Goal: Task Accomplishment & Management: Complete application form

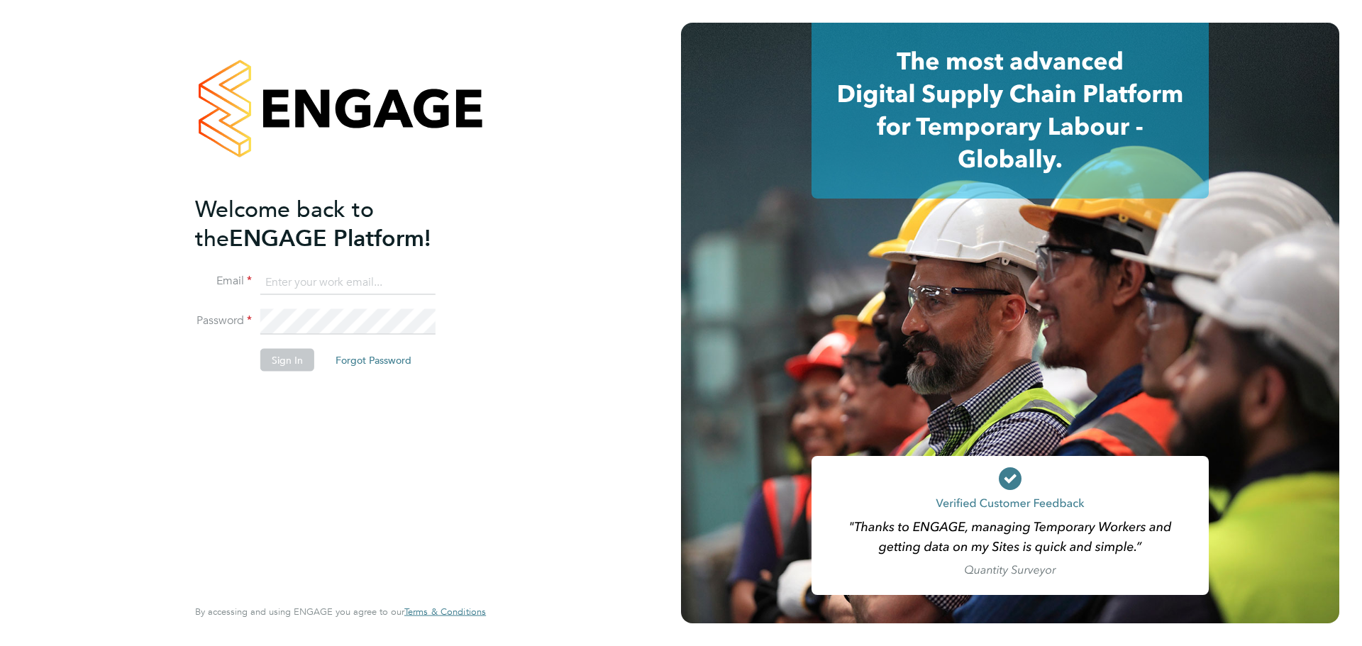
type input "sophia@xede.co.uk"
click at [269, 365] on button "Sign In" at bounding box center [287, 360] width 54 height 23
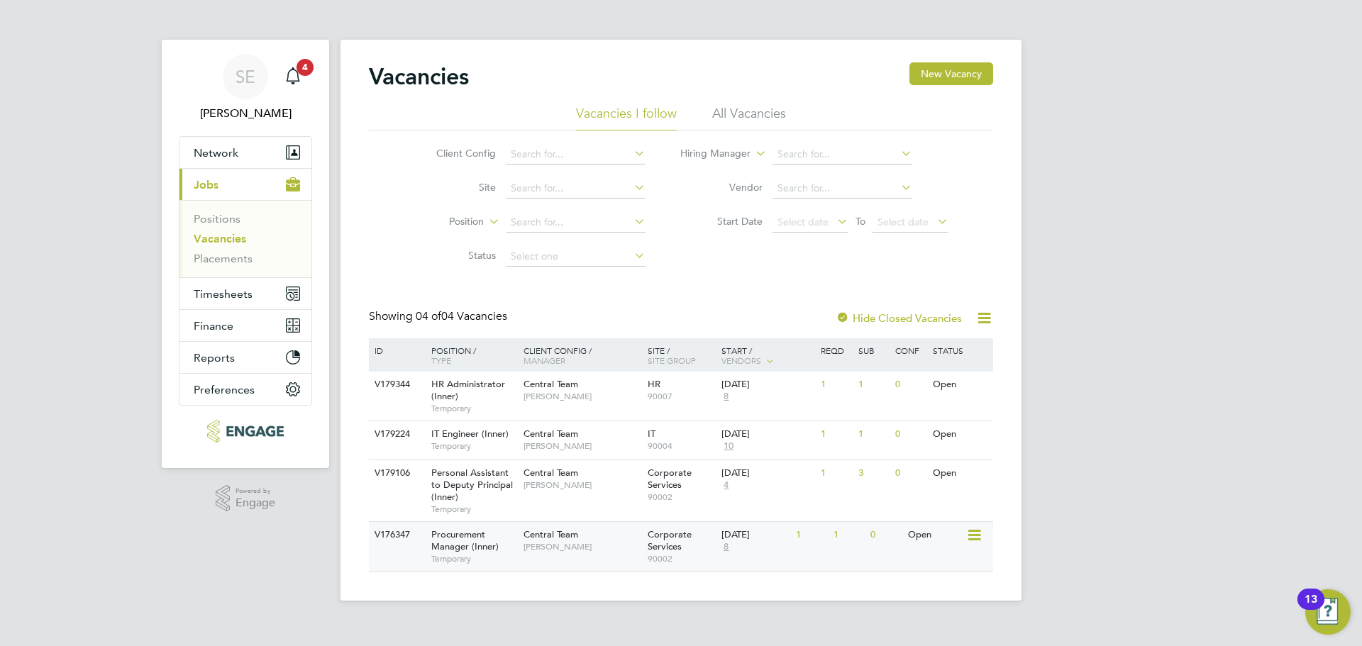
click at [612, 538] on div "Central Team Davinia Wynne" at bounding box center [582, 540] width 124 height 37
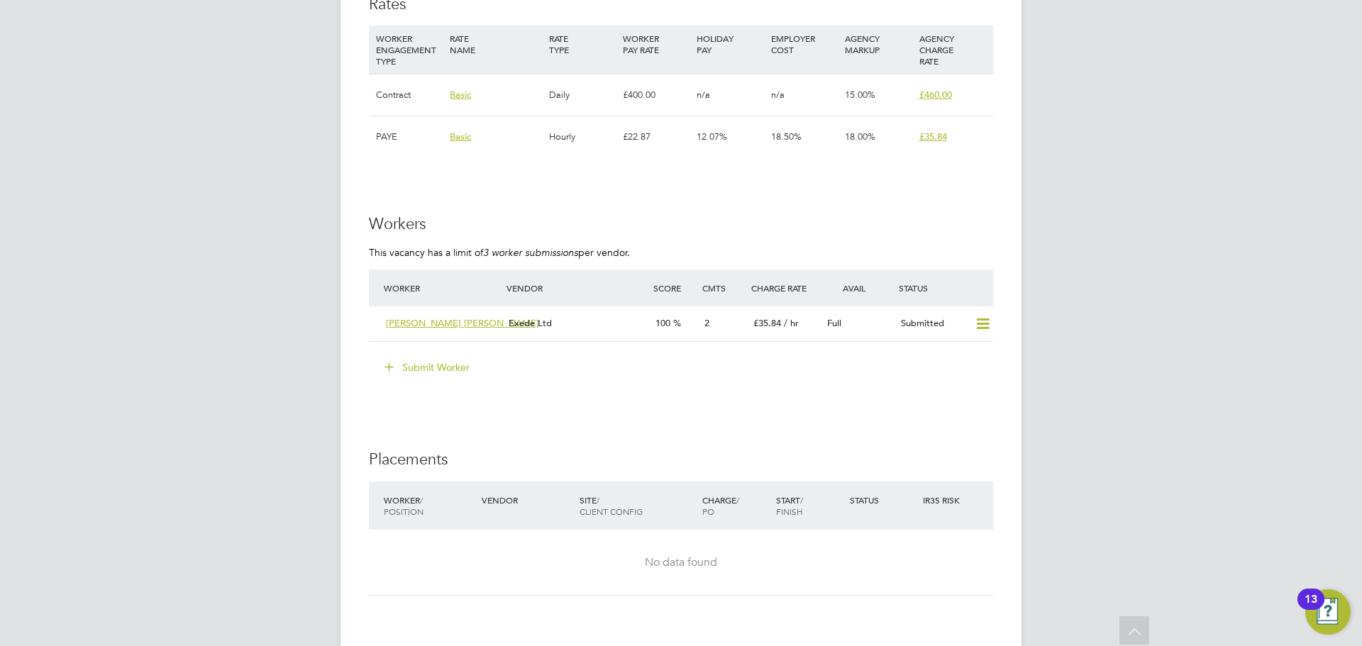
scroll to position [2484, 0]
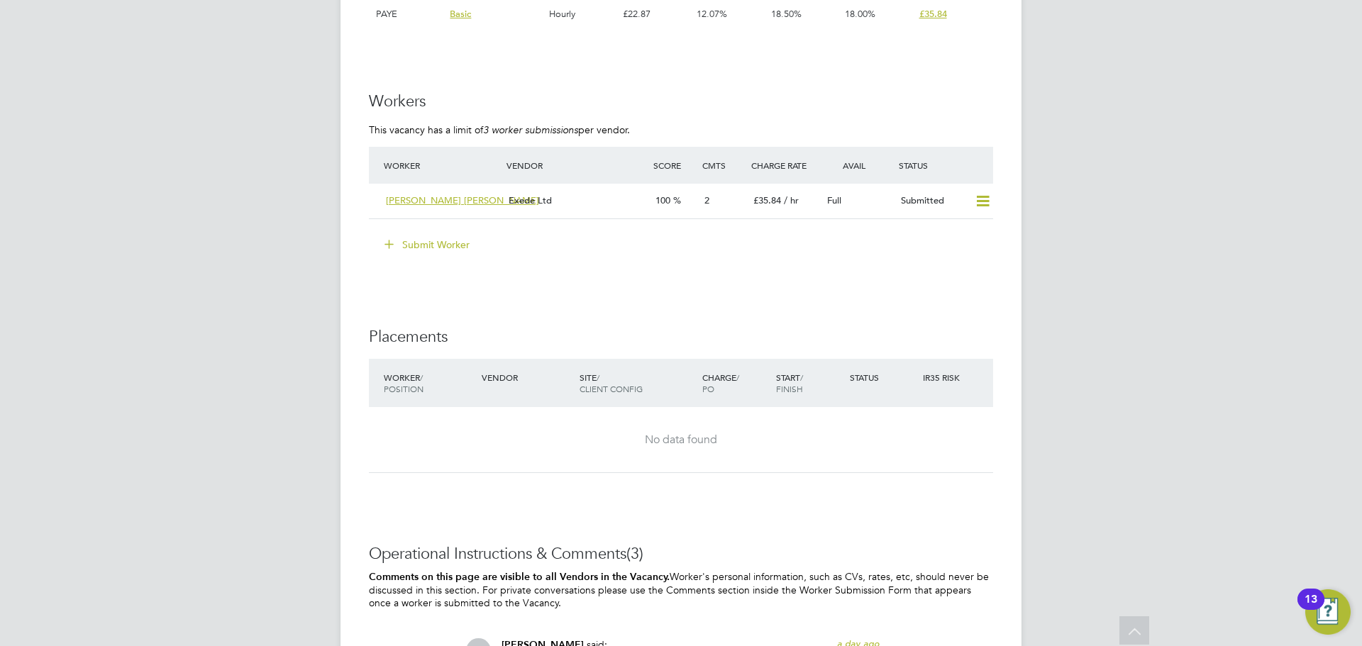
click at [416, 238] on button "Submit Worker" at bounding box center [428, 244] width 106 height 23
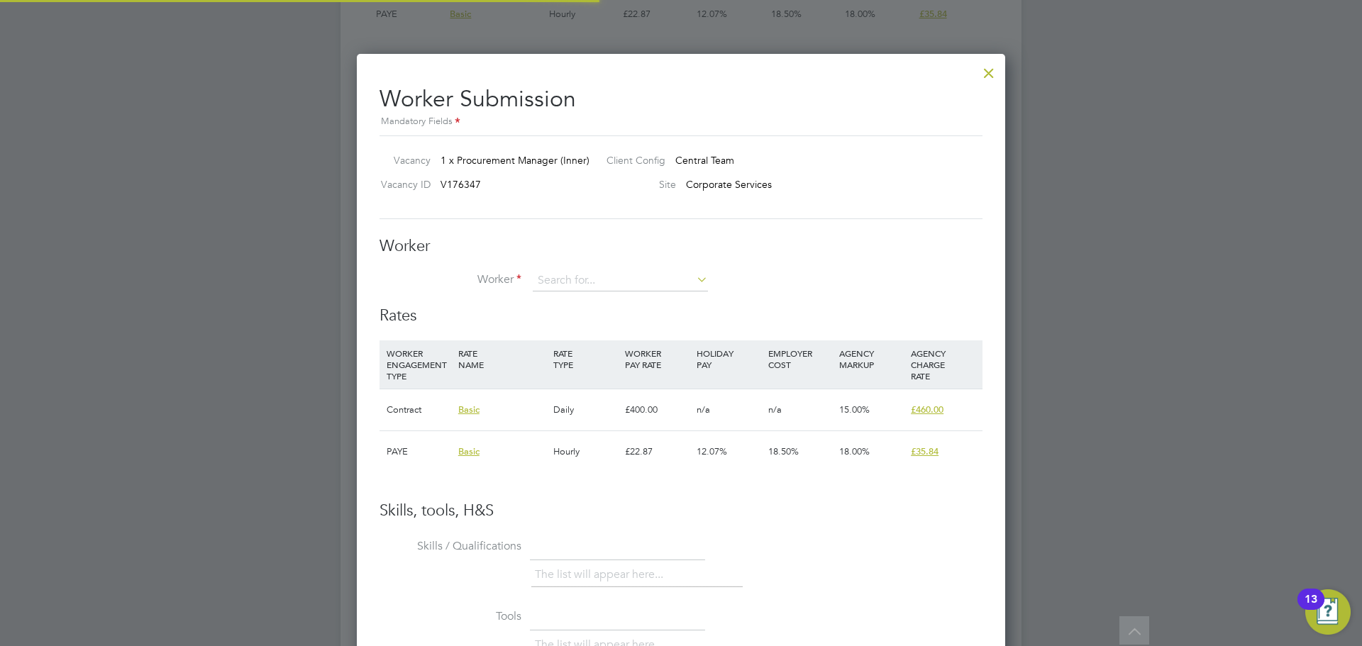
scroll to position [42, 97]
click at [559, 323] on li "+ Add new" at bounding box center [620, 319] width 177 height 19
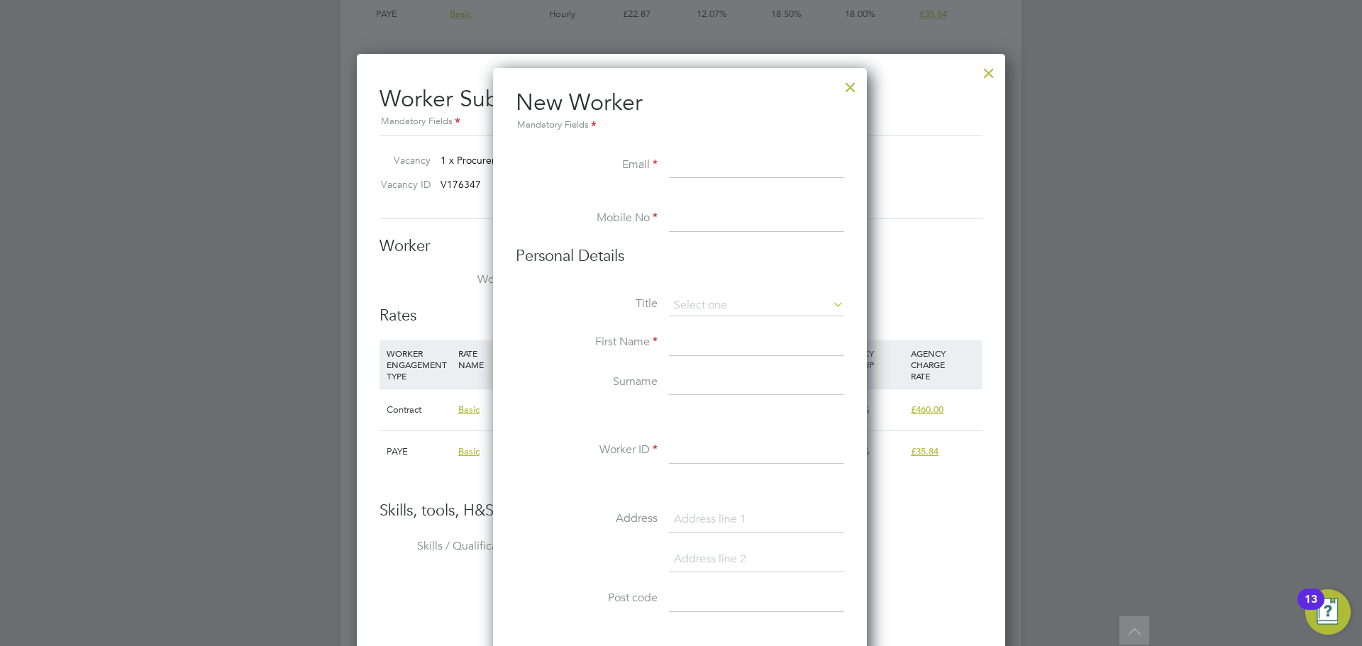
paste input "[EMAIL_ADDRESS][DOMAIN_NAME]"
type input "[EMAIL_ADDRESS][DOMAIN_NAME]"
click at [683, 228] on input at bounding box center [756, 219] width 175 height 26
paste input "[PHONE_NUMBER]"
type input "[PHONE_NUMBER]"
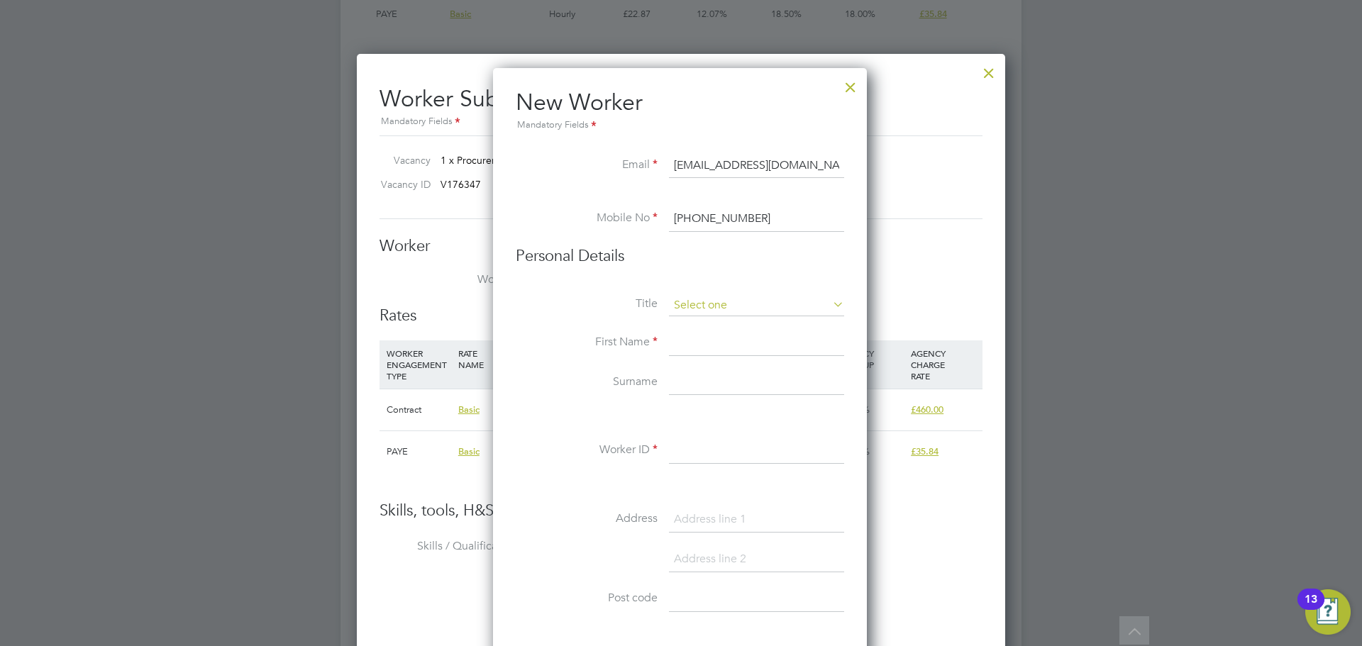
click at [727, 299] on input at bounding box center [756, 305] width 175 height 21
click at [705, 326] on li "Mr" at bounding box center [756, 325] width 177 height 18
type input "Mr"
click at [702, 346] on input at bounding box center [756, 344] width 175 height 26
paste input "Brahim"
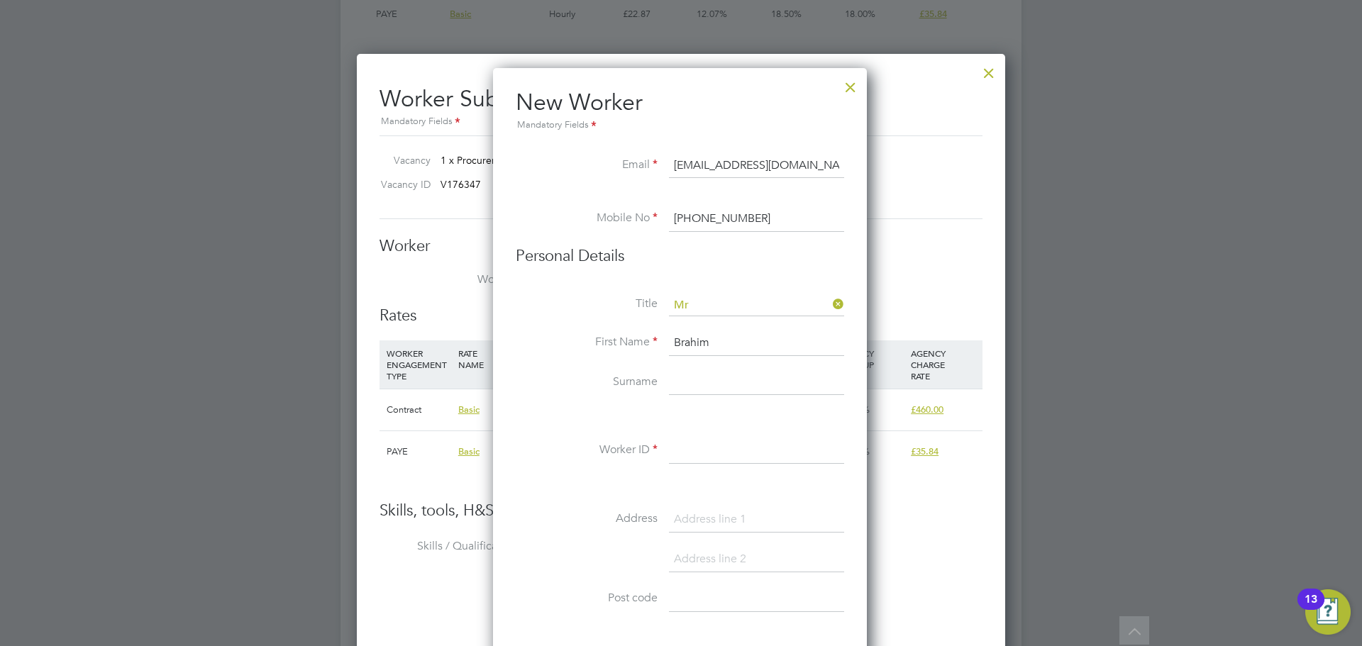
type input "Brahim"
click at [712, 366] on li "First Name [PERSON_NAME]" at bounding box center [680, 351] width 329 height 40
click at [712, 375] on input at bounding box center [756, 383] width 175 height 26
paste input "Khelfaoui"
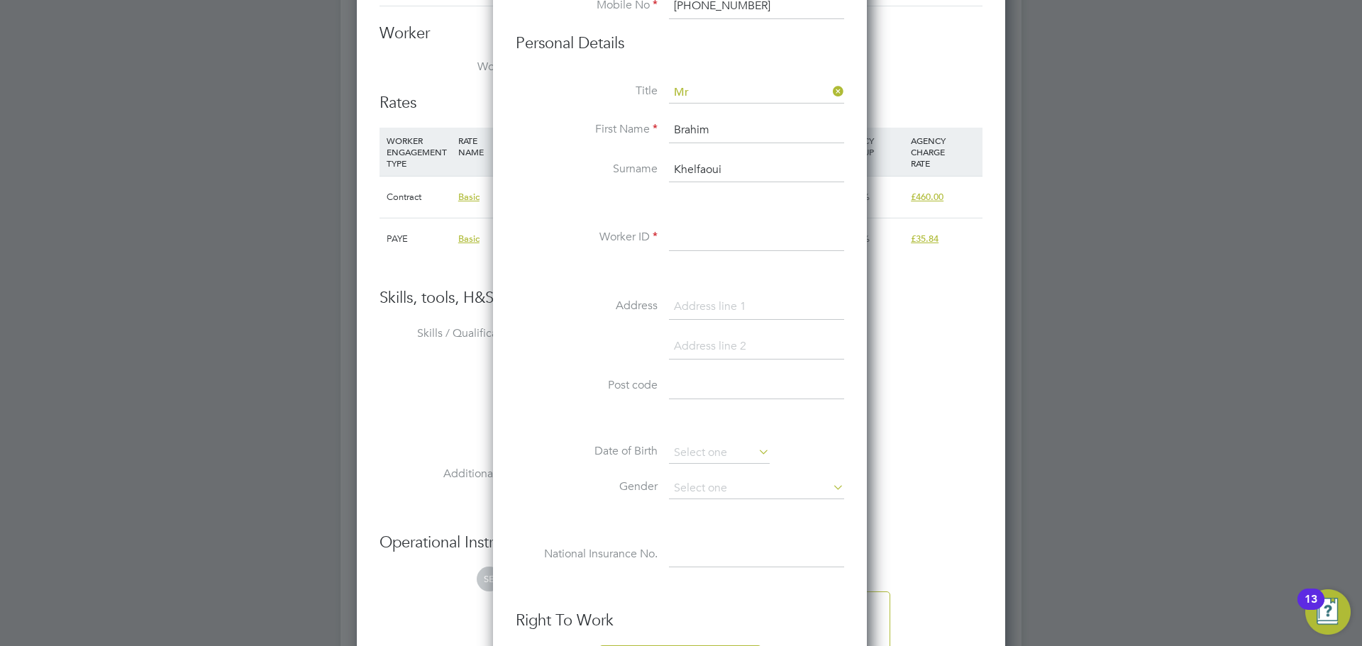
type input "Khelfaoui"
click at [705, 226] on input at bounding box center [756, 239] width 175 height 26
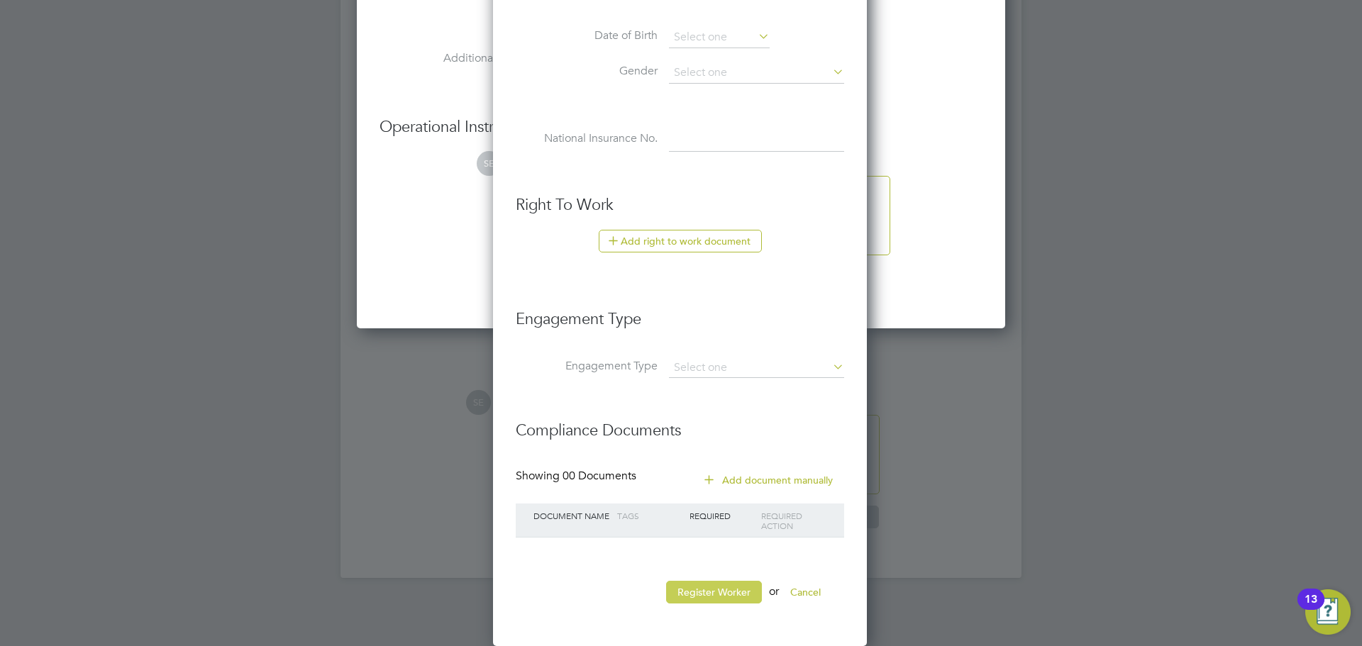
type input "145008"
click at [722, 590] on button "Register Worker" at bounding box center [714, 592] width 96 height 23
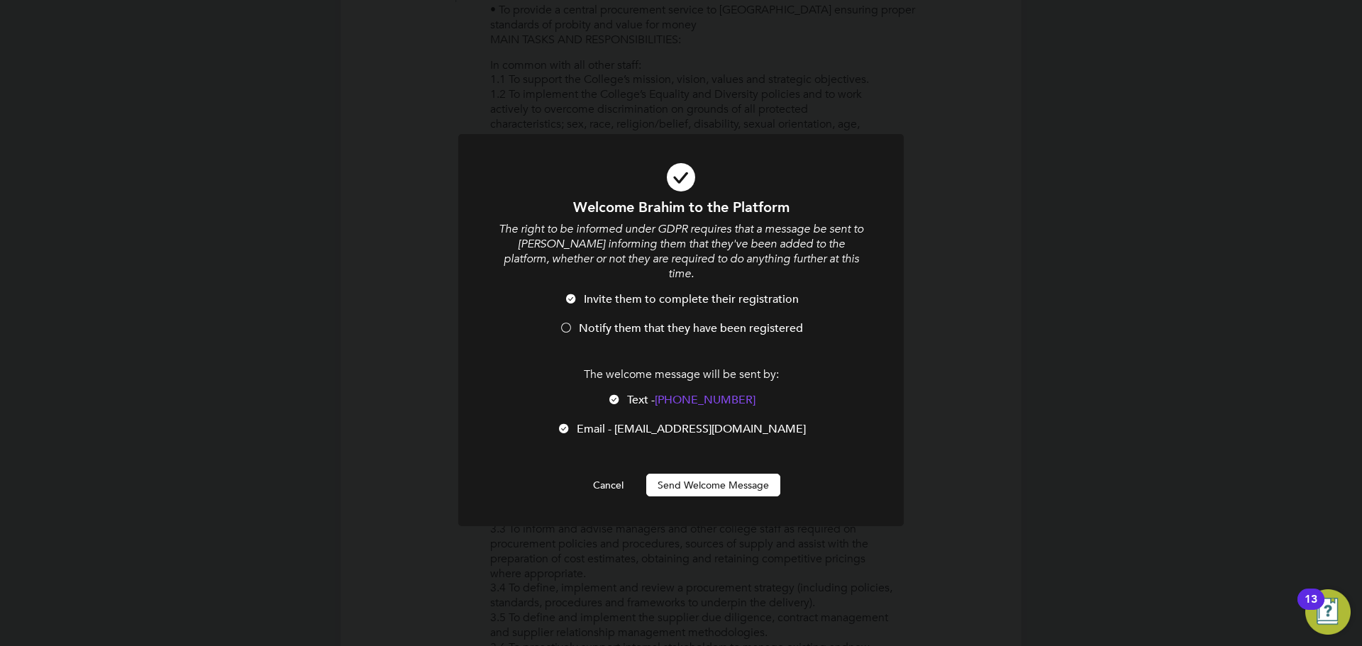
click at [558, 321] on li "Notify them that they have been registered" at bounding box center [681, 335] width 369 height 29
click at [616, 376] on div "The welcome message will be sent by: Text - [PHONE_NUMBER] Text - [PHONE_NUMBER…" at bounding box center [681, 410] width 369 height 84
click at [616, 394] on div at bounding box center [614, 401] width 14 height 14
click at [688, 474] on button "Send Welcome Message" at bounding box center [713, 485] width 134 height 23
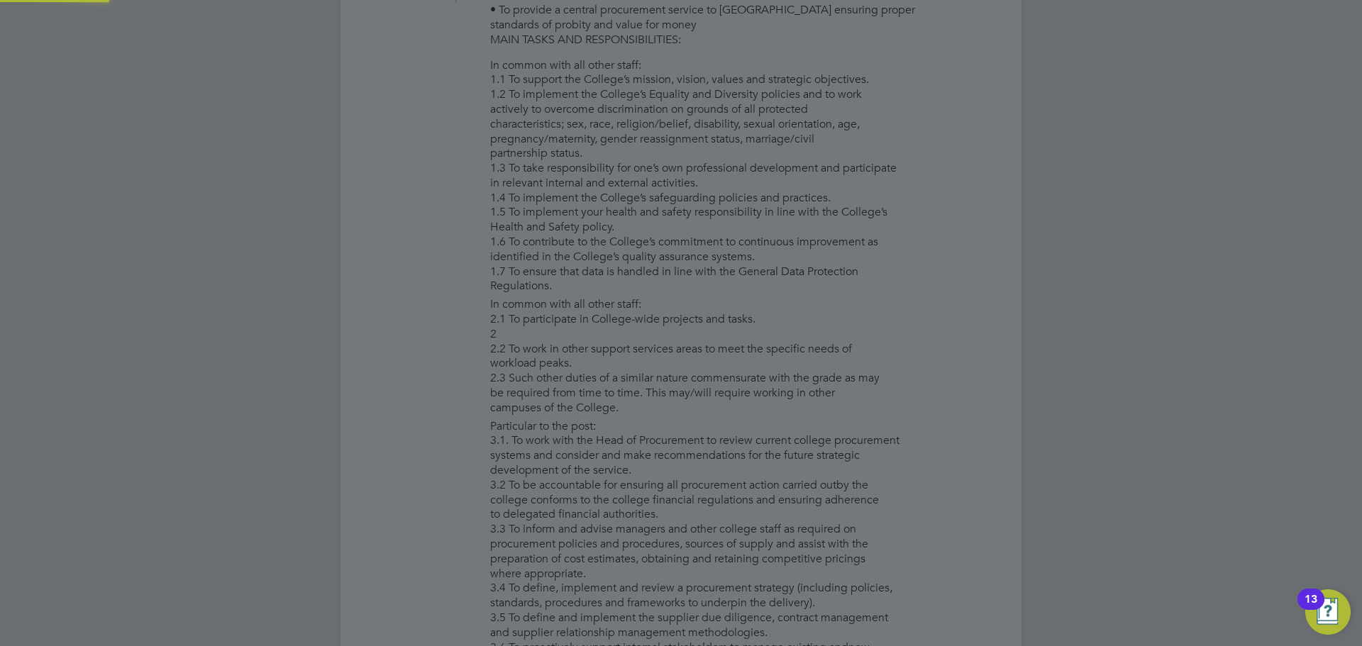
type input "[PERSON_NAME] (145008)"
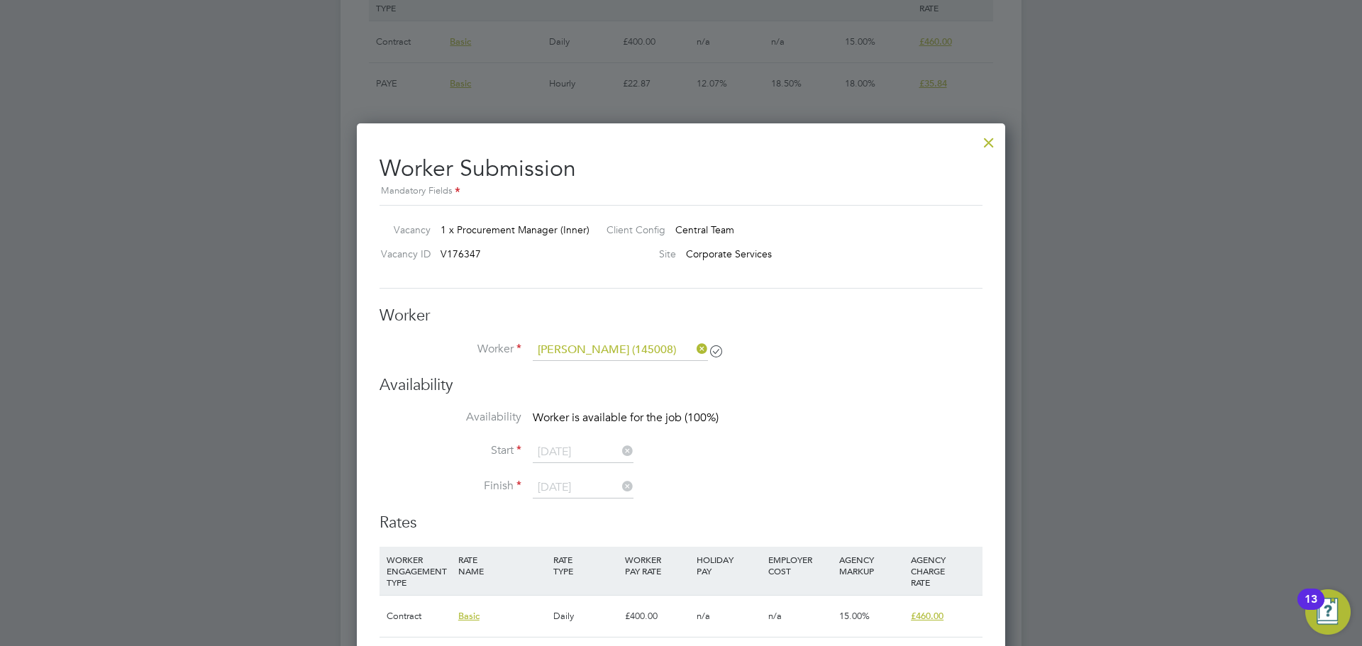
click at [994, 145] on div at bounding box center [989, 139] width 26 height 26
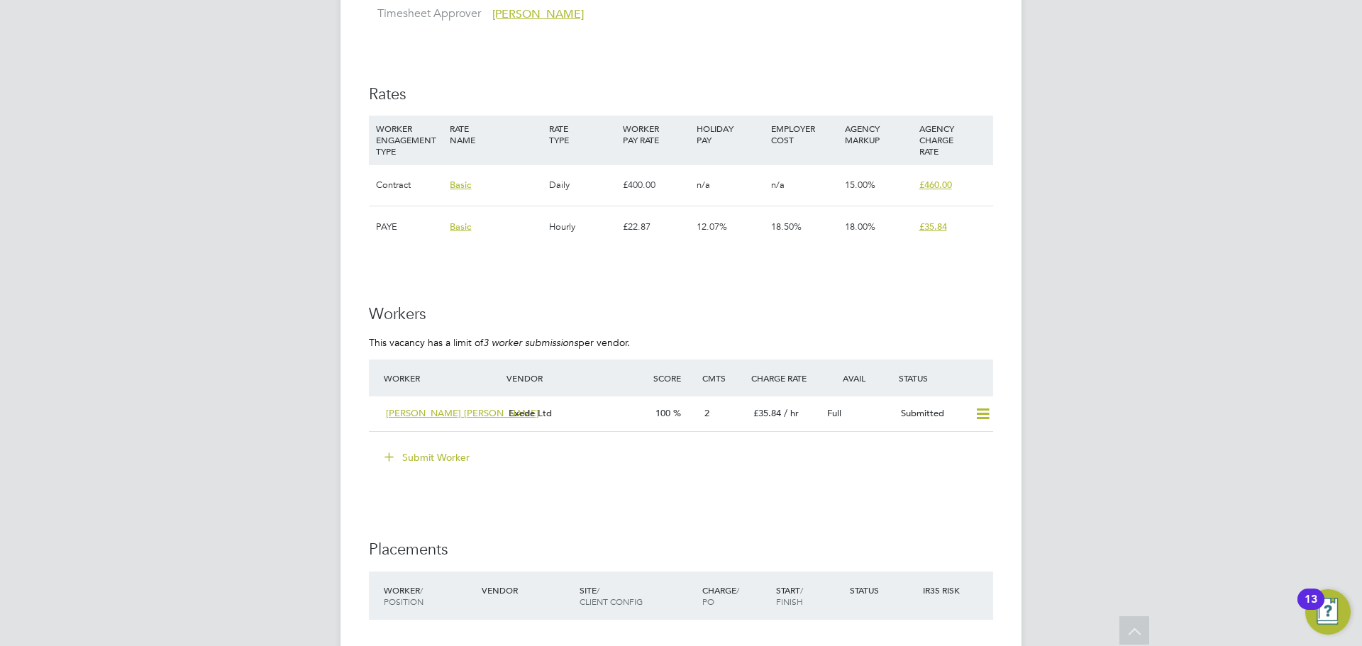
click at [431, 453] on button "Submit Worker" at bounding box center [428, 457] width 106 height 23
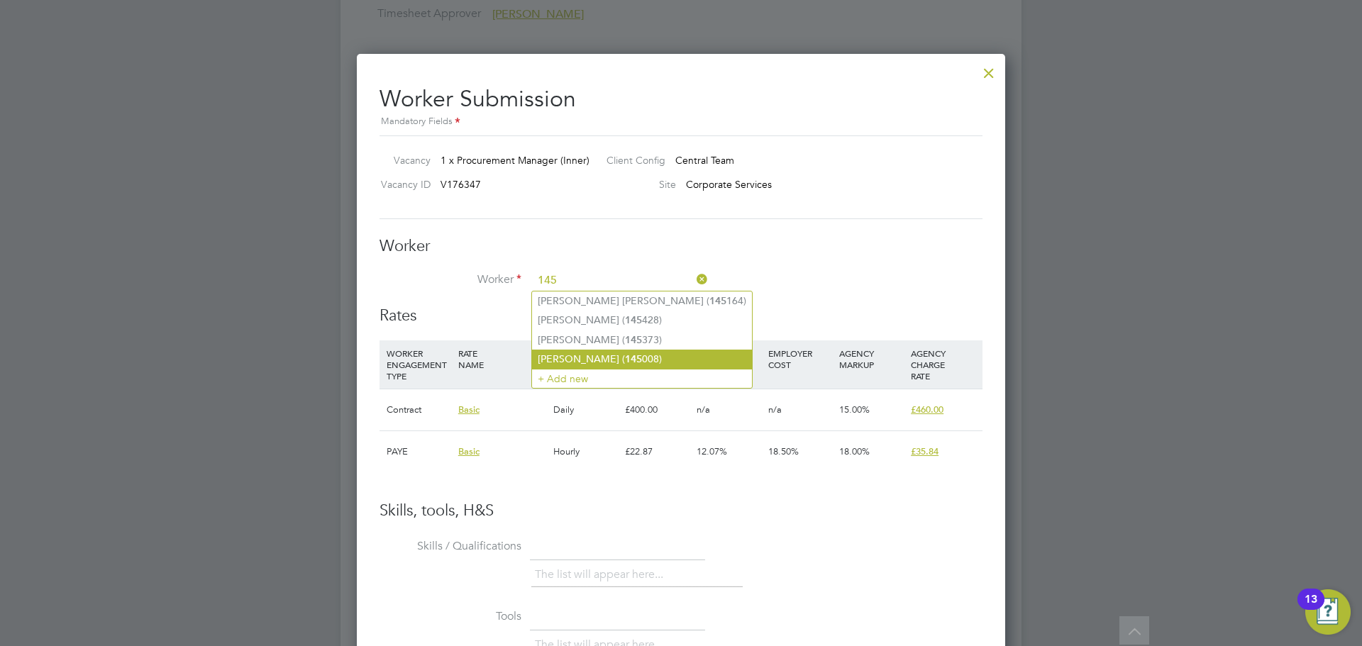
click at [595, 355] on li "[PERSON_NAME] ( 145 008)" at bounding box center [642, 359] width 220 height 19
type input "[PERSON_NAME] (145008)"
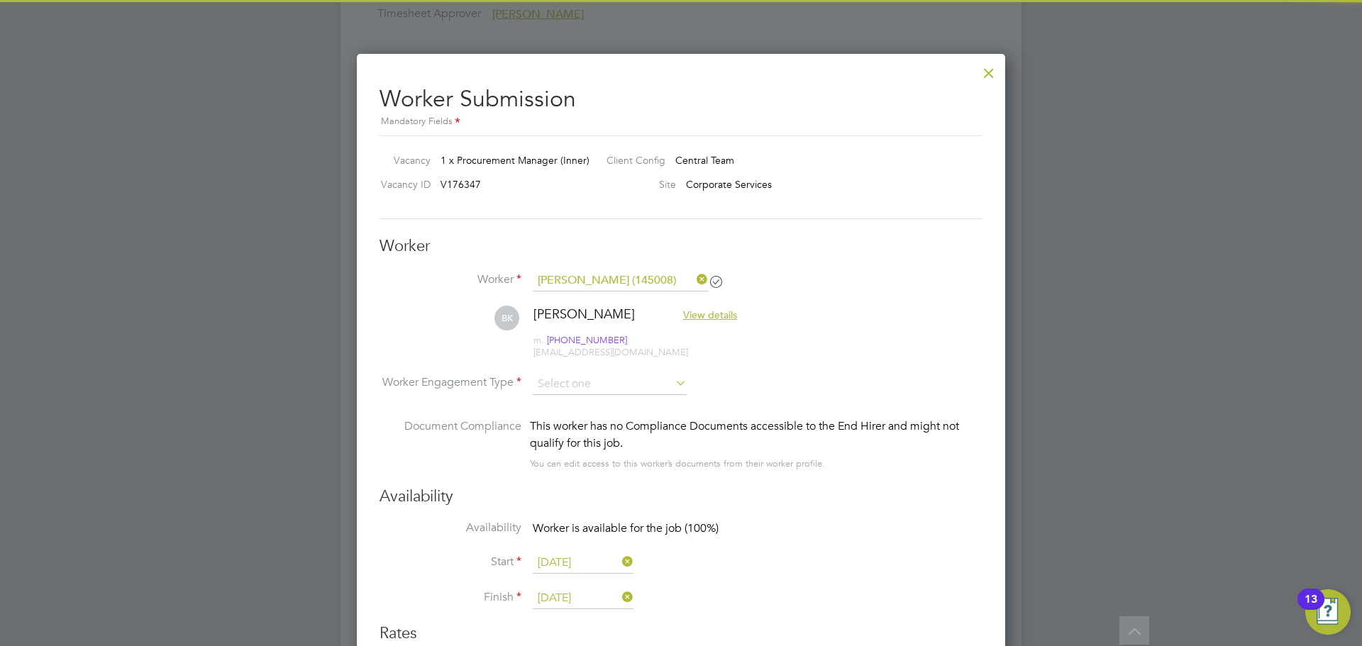
click at [570, 371] on li "BK [PERSON_NAME] View details m: [PHONE_NUMBER] m: [PHONE_NUMBER] [EMAIL_ADDRES…" at bounding box center [681, 339] width 603 height 67
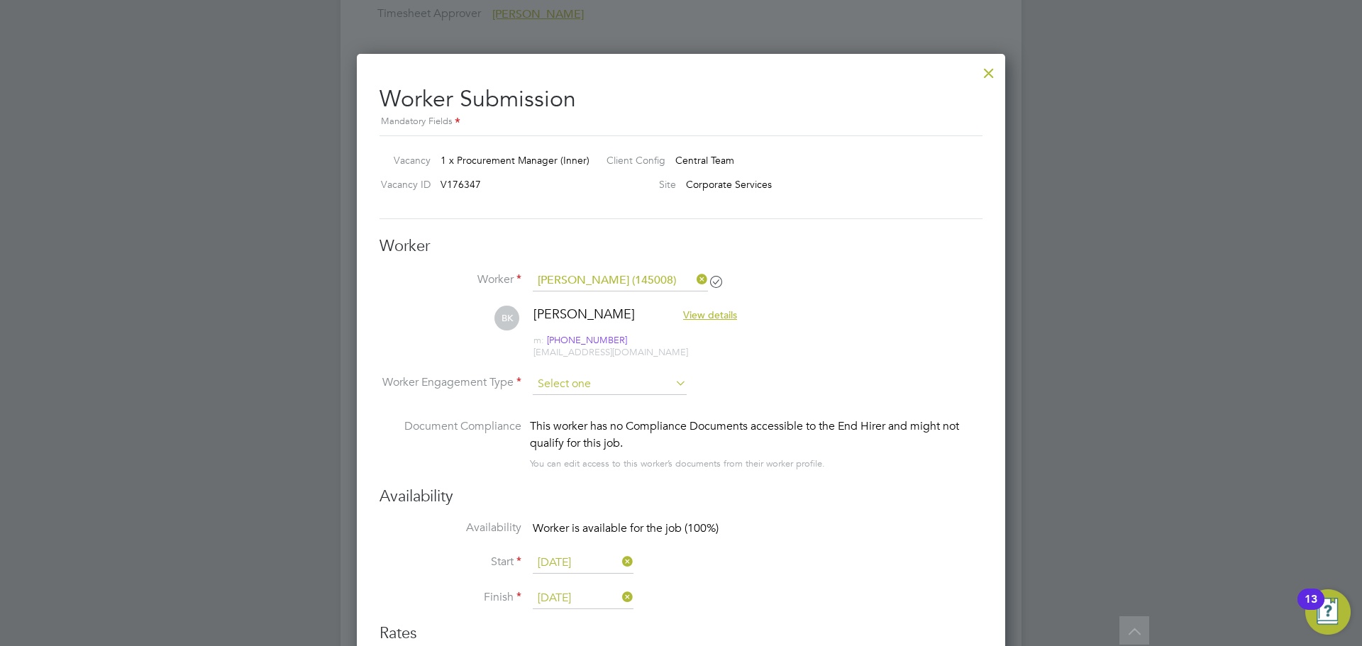
click at [572, 378] on input at bounding box center [610, 384] width 154 height 21
click at [561, 423] on li "PAYE" at bounding box center [609, 422] width 155 height 18
type input "PAYE"
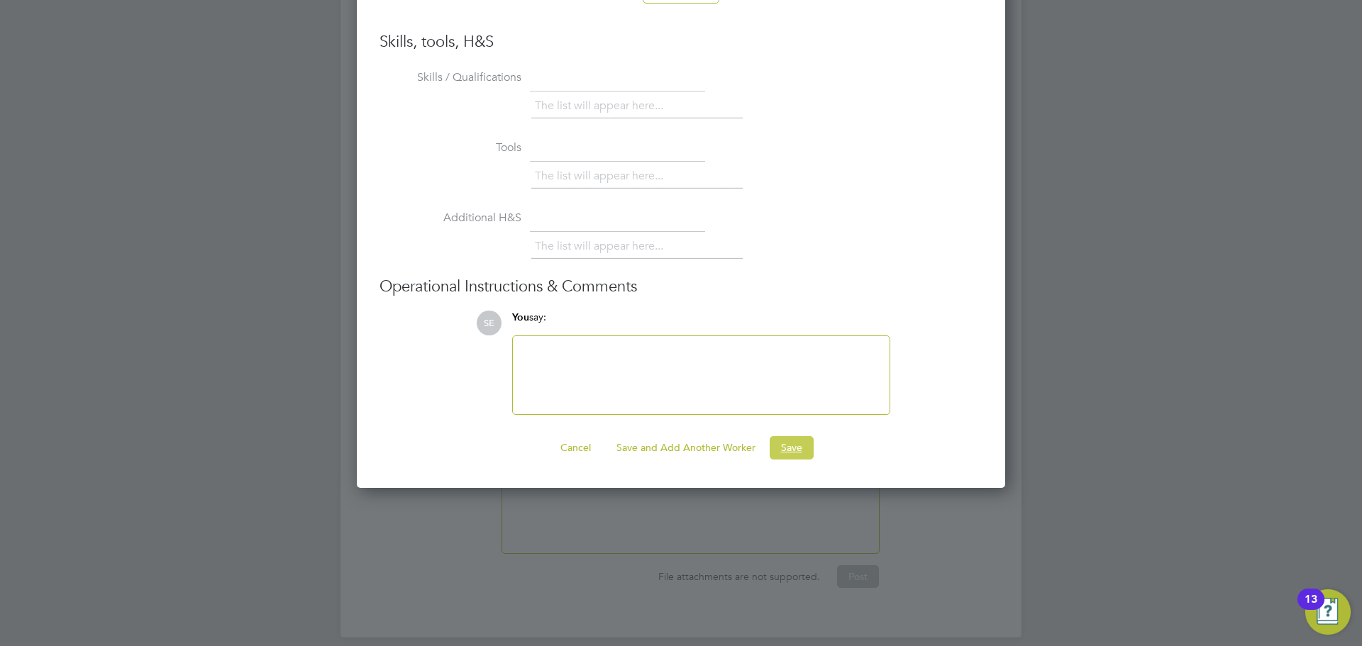
click at [785, 440] on button "Save" at bounding box center [792, 447] width 44 height 23
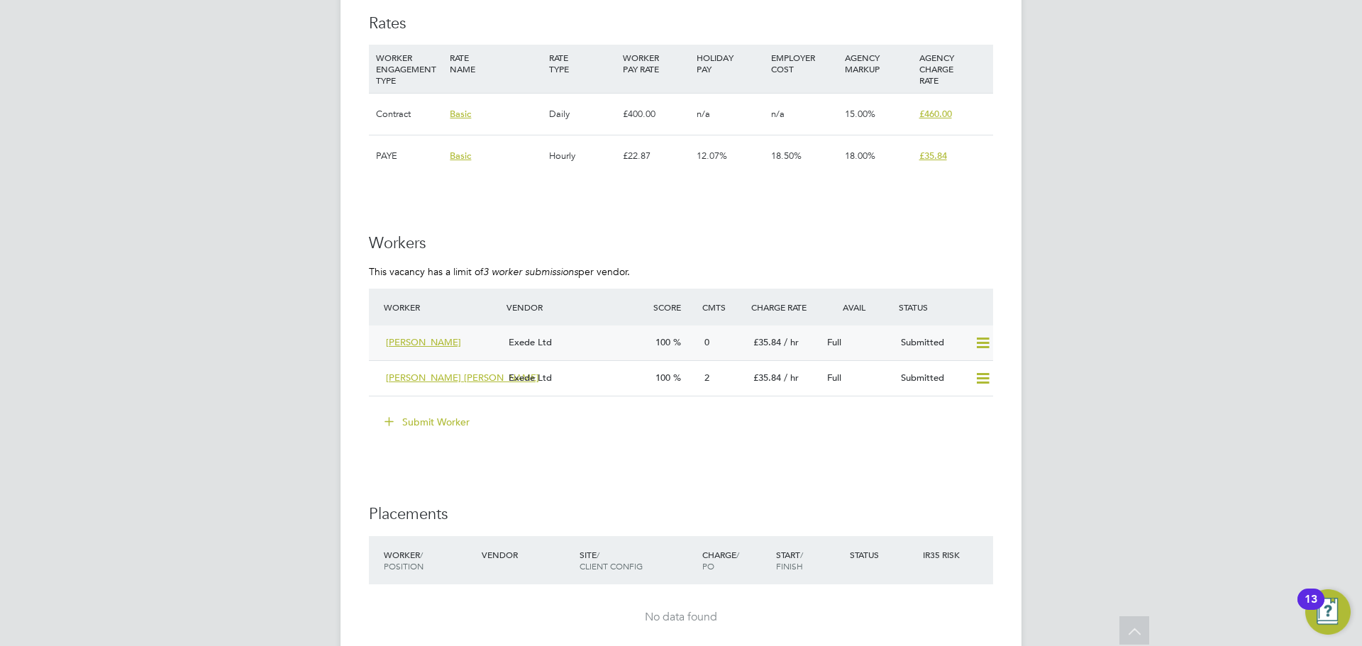
click at [614, 340] on div "Exede Ltd" at bounding box center [576, 342] width 147 height 23
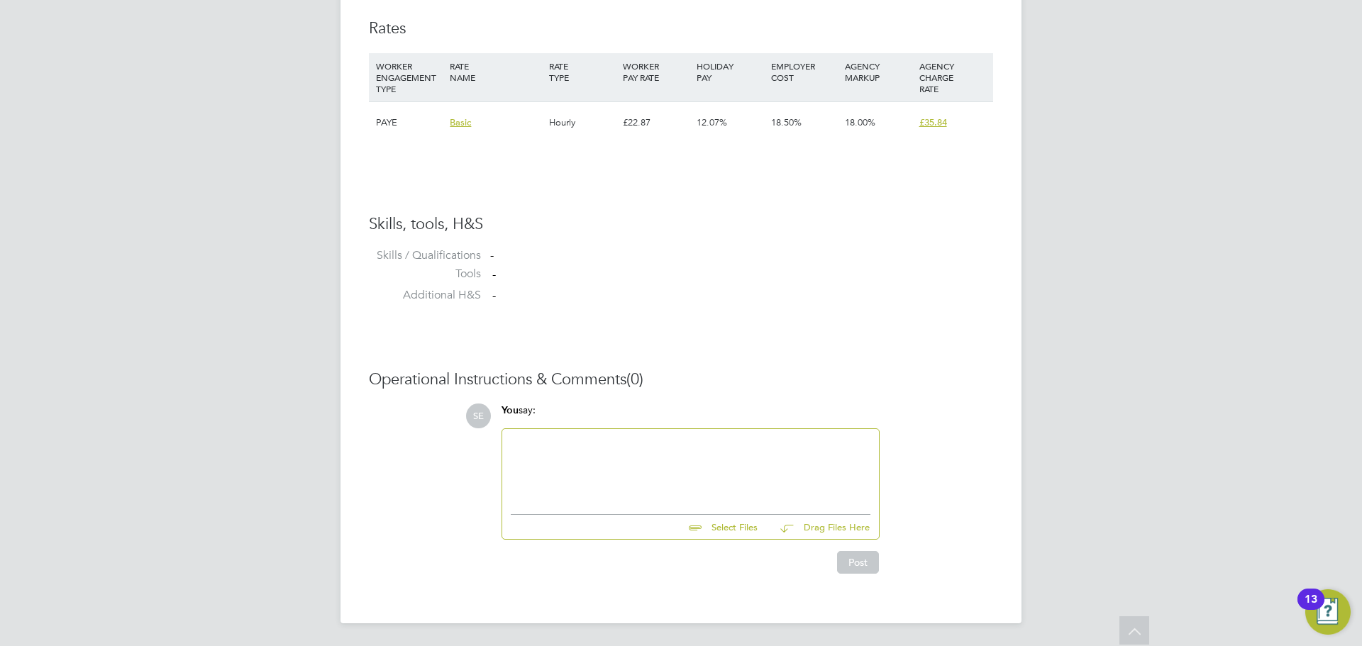
click at [573, 417] on div "You say:" at bounding box center [691, 416] width 378 height 25
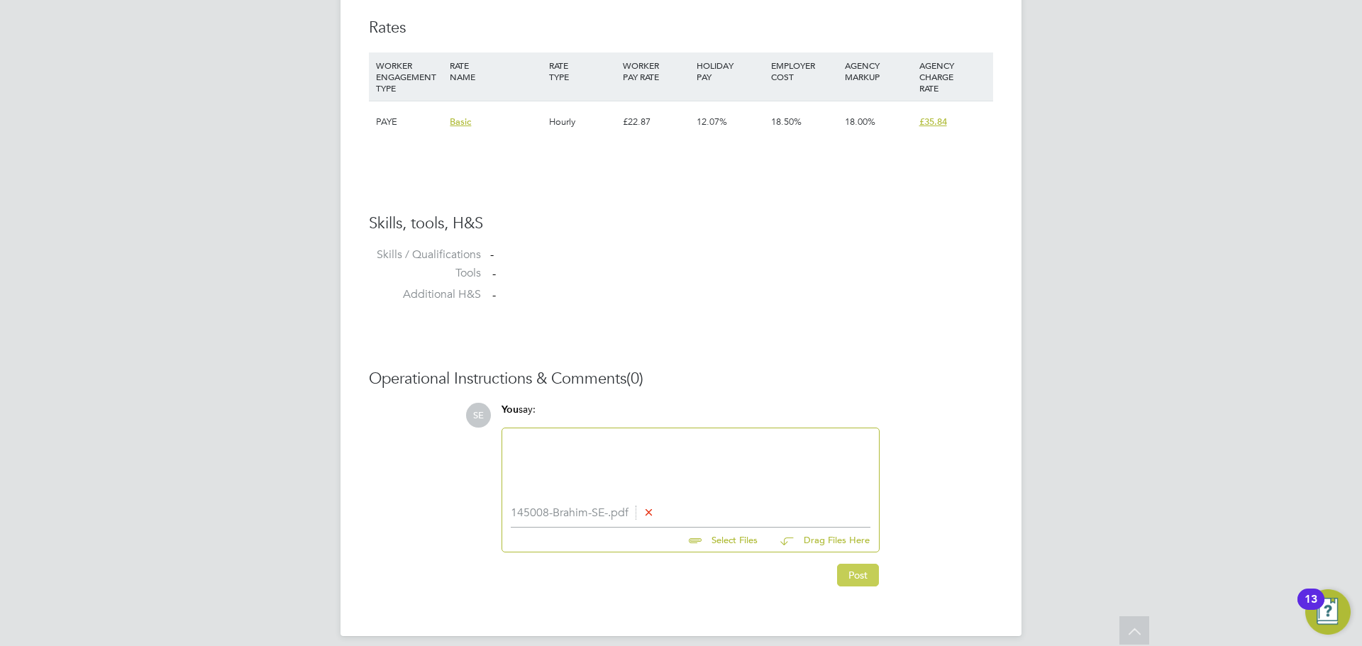
click at [868, 587] on button "Post" at bounding box center [858, 575] width 42 height 23
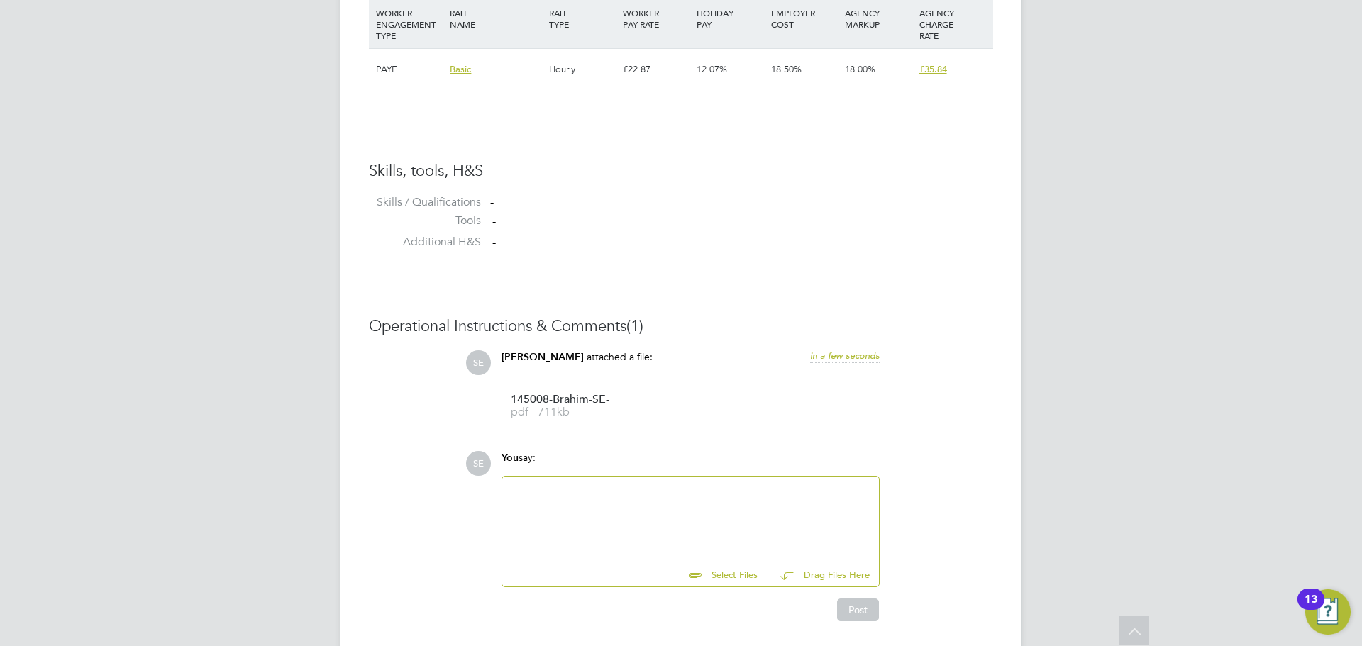
scroll to position [1070, 0]
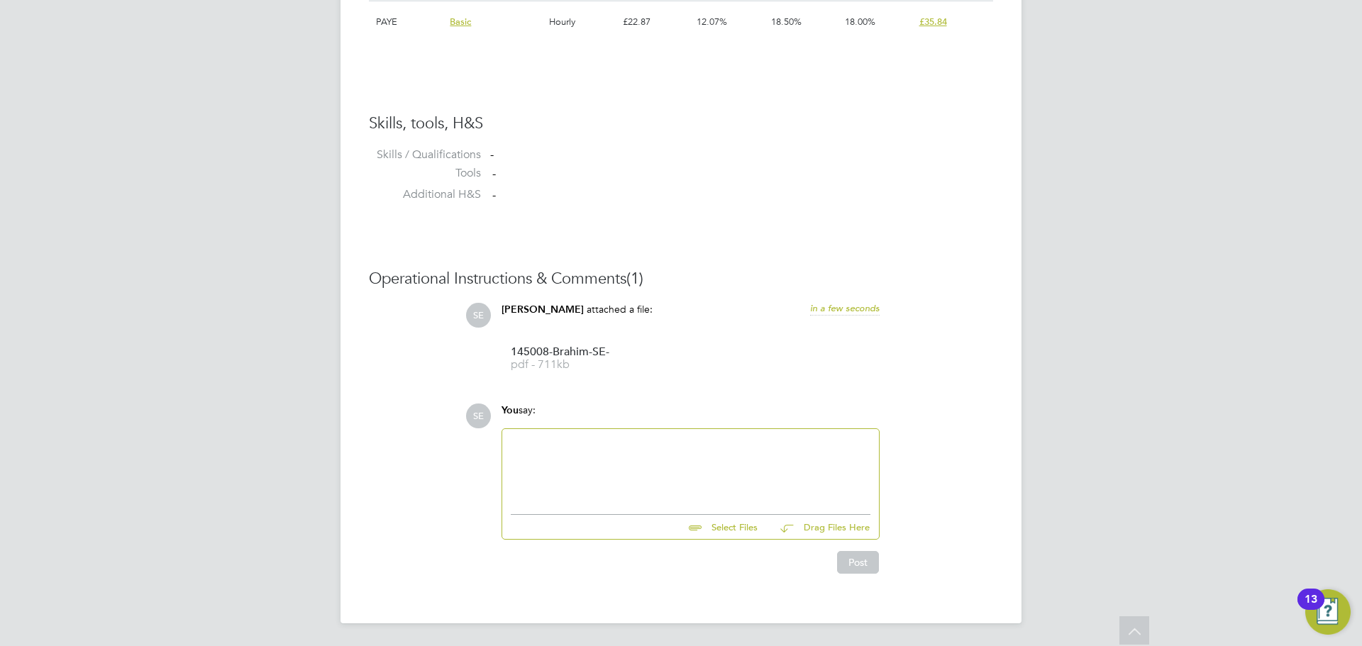
click at [530, 502] on div at bounding box center [690, 468] width 377 height 78
click at [534, 463] on div at bounding box center [691, 468] width 360 height 61
click at [599, 448] on div "Available to start Immediately" at bounding box center [691, 468] width 360 height 61
click at [595, 457] on div "To enrich screen reader interactions, please activate Accessibility in Grammarl…" at bounding box center [691, 457] width 360 height 13
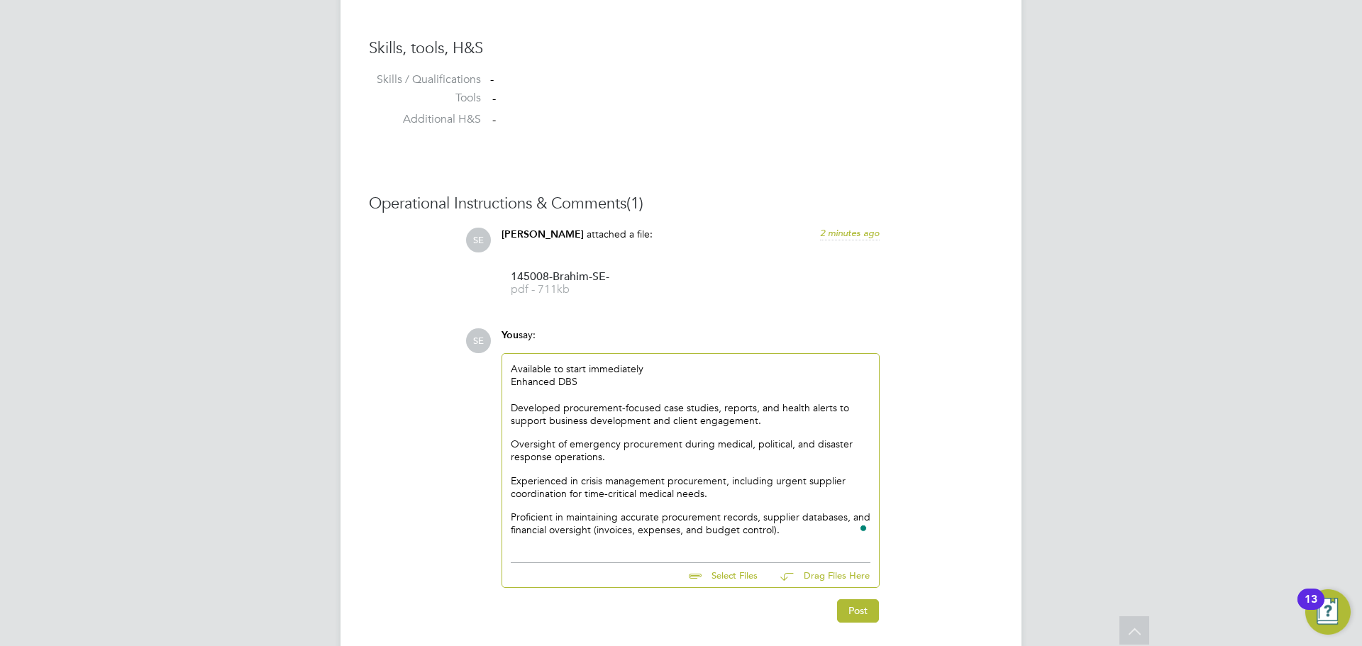
scroll to position [1194, 0]
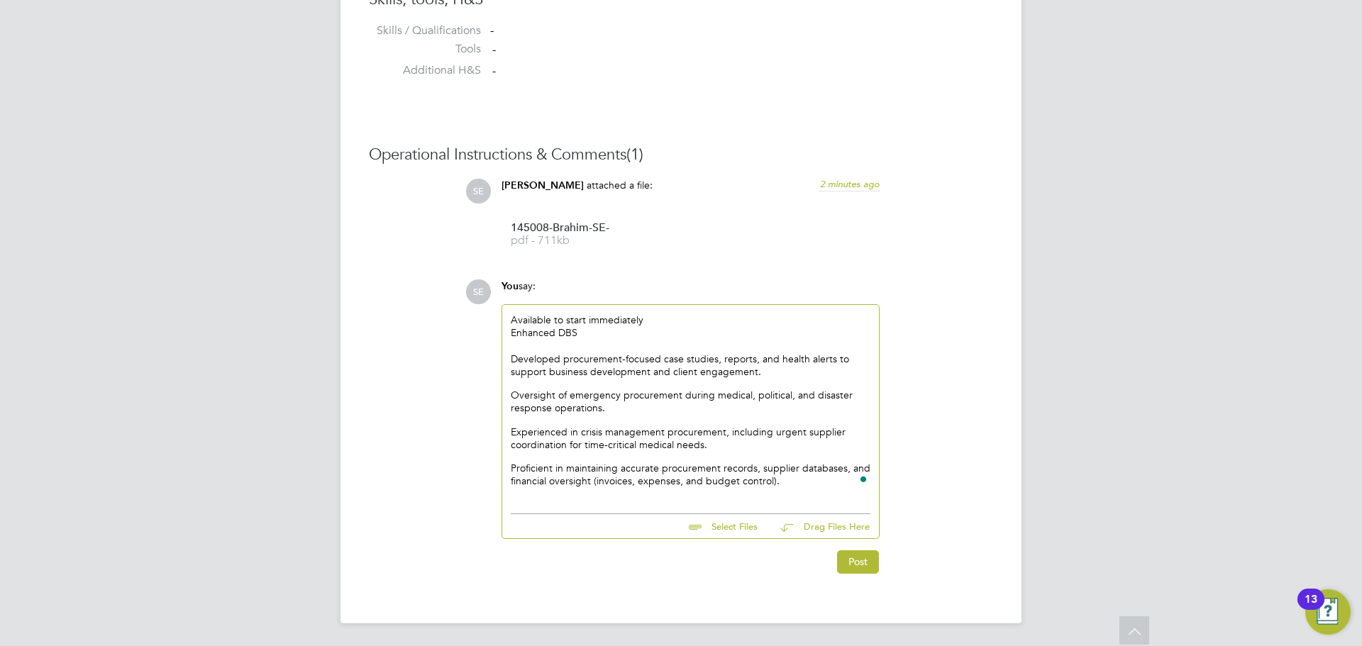
click at [512, 354] on p "Developed procurement-focused case studies, reports, and health alerts to suppo…" at bounding box center [691, 366] width 360 height 26
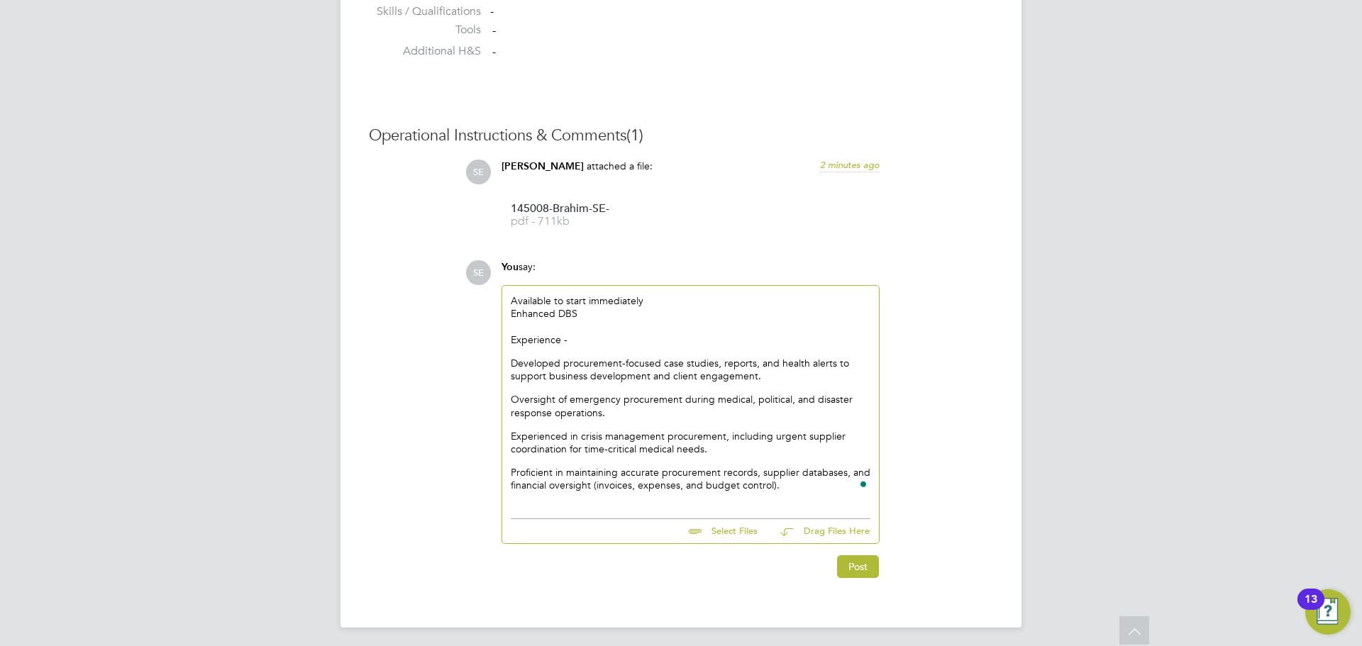
scroll to position [1218, 0]
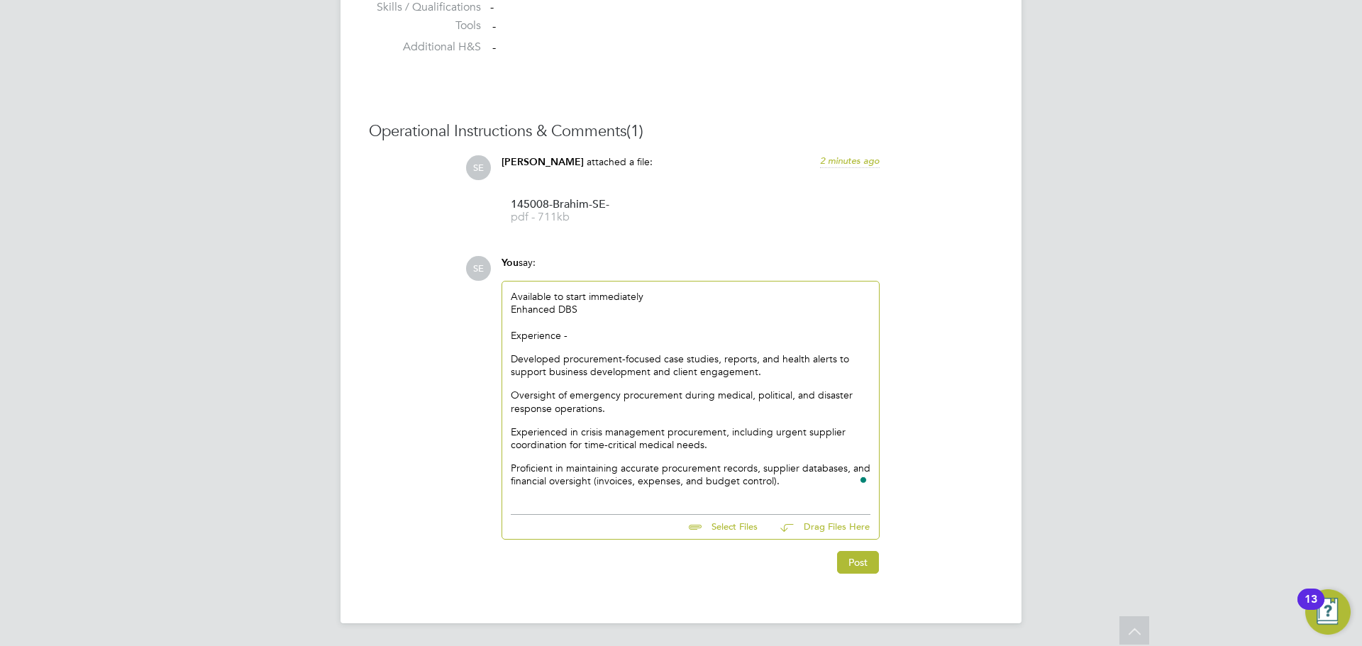
click at [578, 443] on p "Experienced in crisis management procurement, including urgent supplier coordin…" at bounding box center [691, 439] width 360 height 26
click at [756, 462] on p "Proficient in maintaining accurate procurement records, supplier databases, and…" at bounding box center [691, 475] width 360 height 26
click at [785, 480] on p "Proficient in maintaining accurate procurement records, supplier databases, and…" at bounding box center [691, 475] width 360 height 26
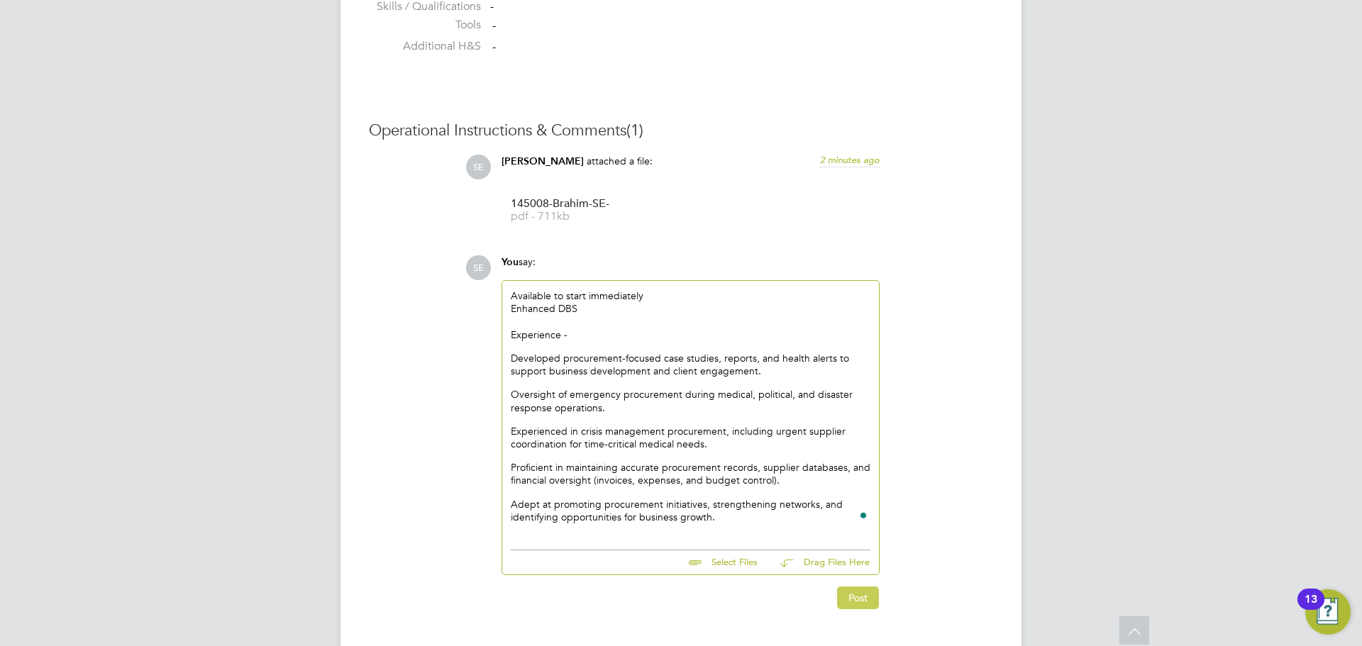
click at [845, 606] on button "Post" at bounding box center [858, 598] width 42 height 23
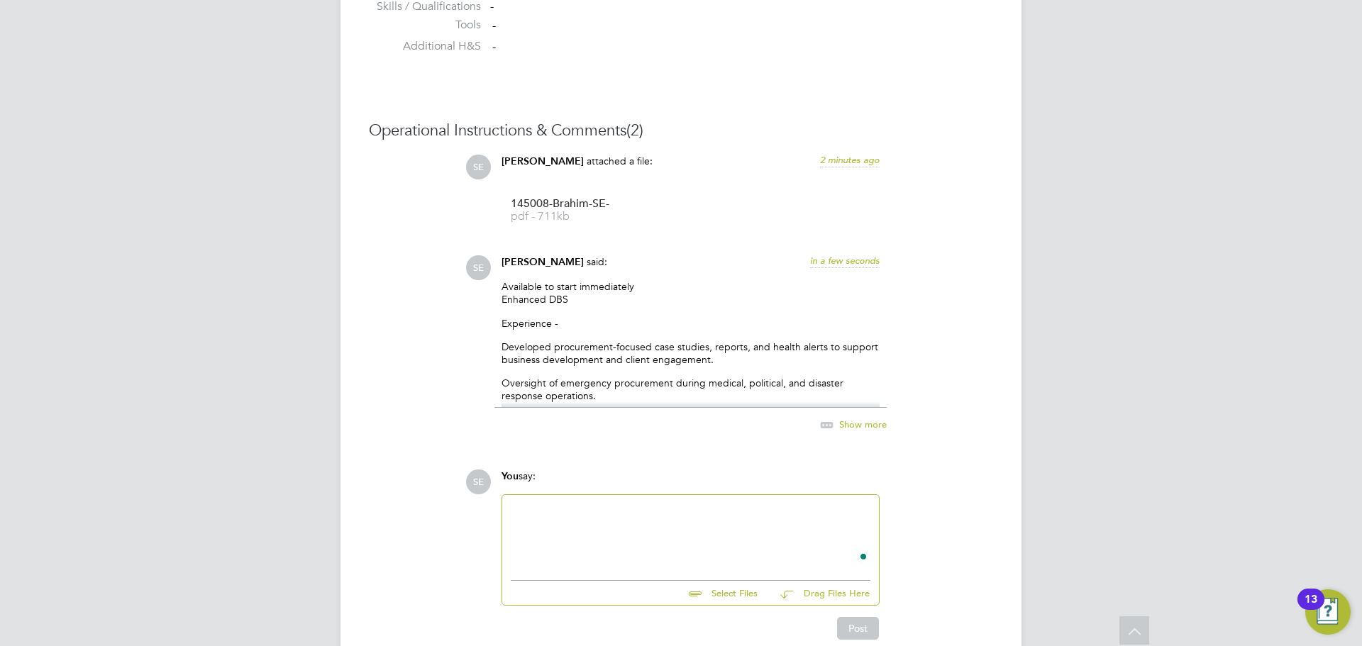
click at [844, 424] on span "Show more" at bounding box center [863, 425] width 48 height 12
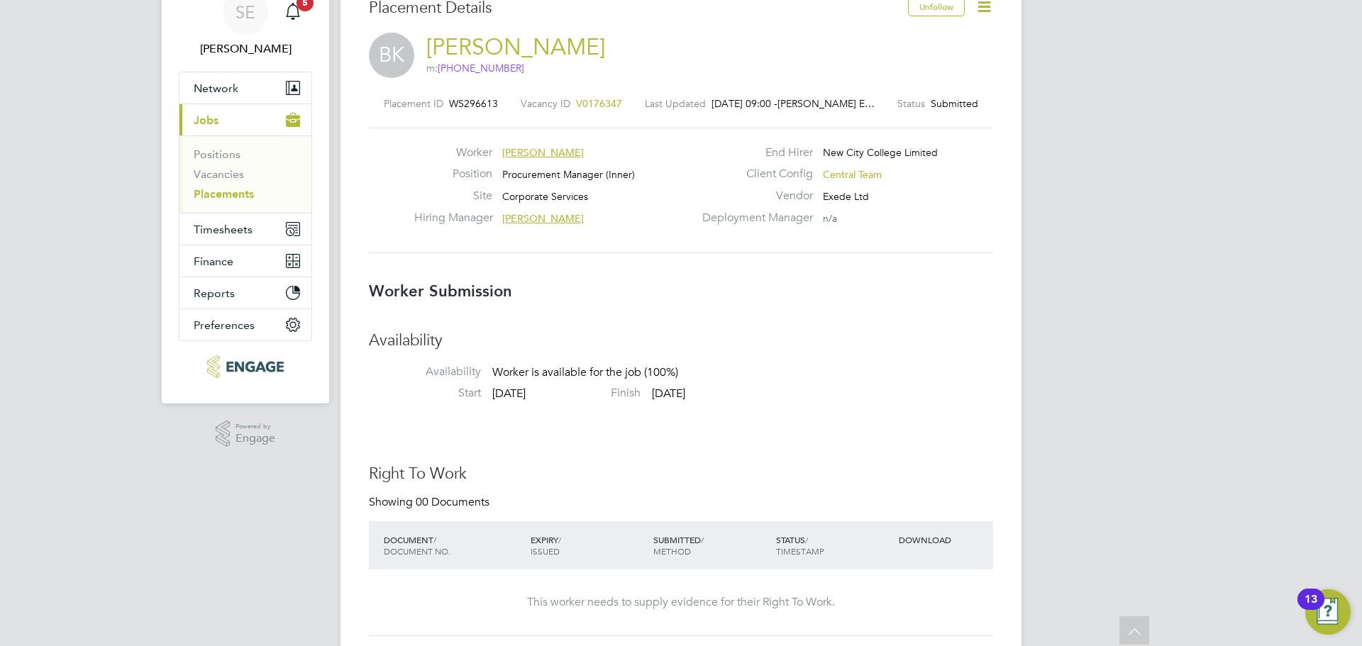
scroll to position [0, 0]
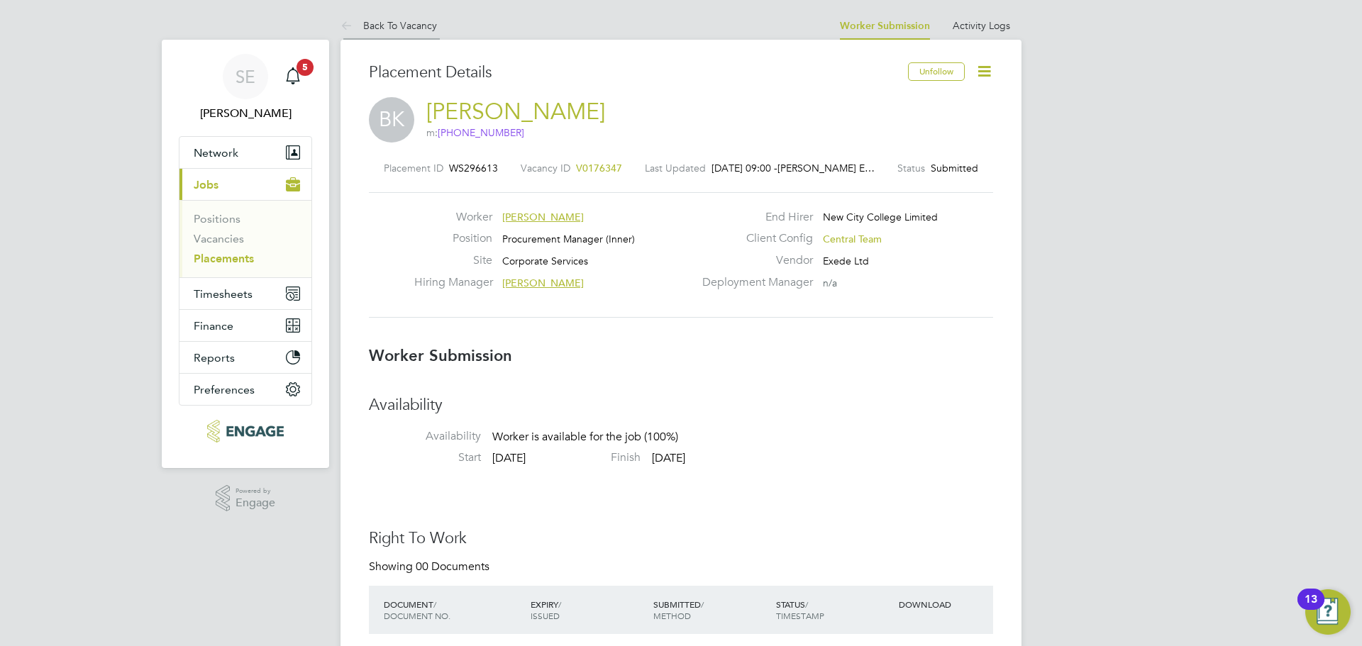
click at [394, 21] on link "Back To Vacancy" at bounding box center [389, 25] width 97 height 13
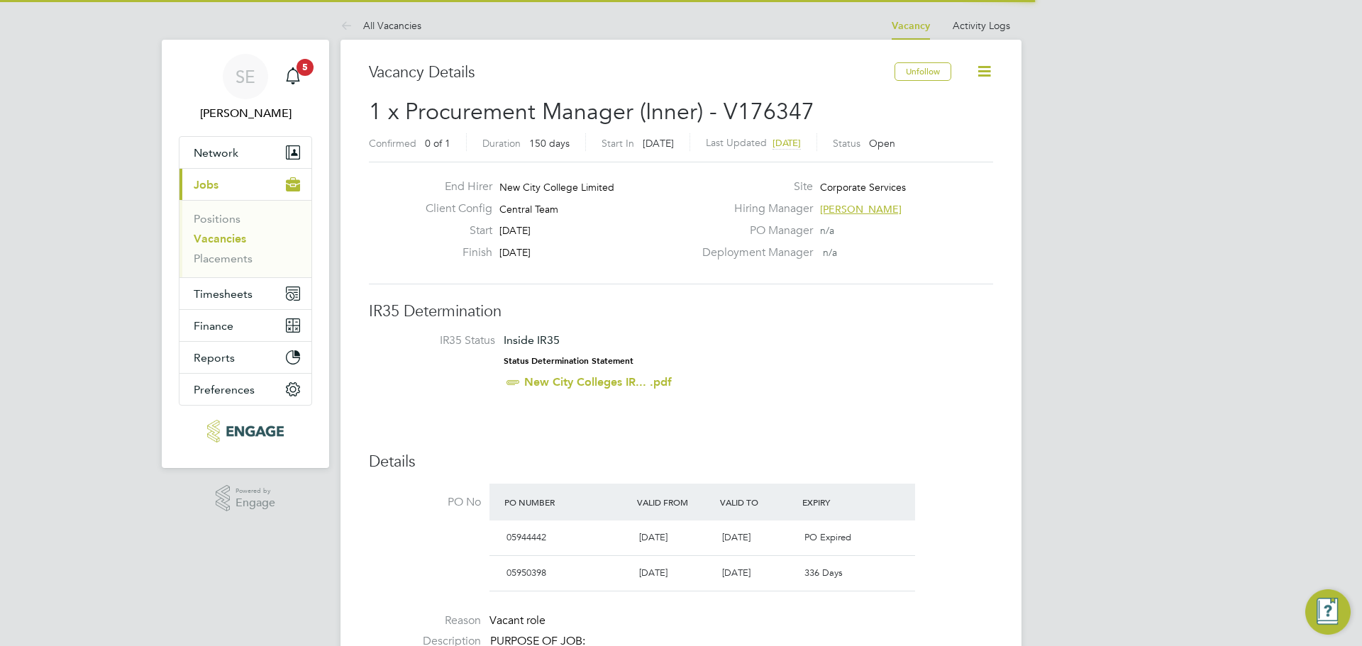
scroll to position [24, 133]
